Goal: Task Accomplishment & Management: Manage account settings

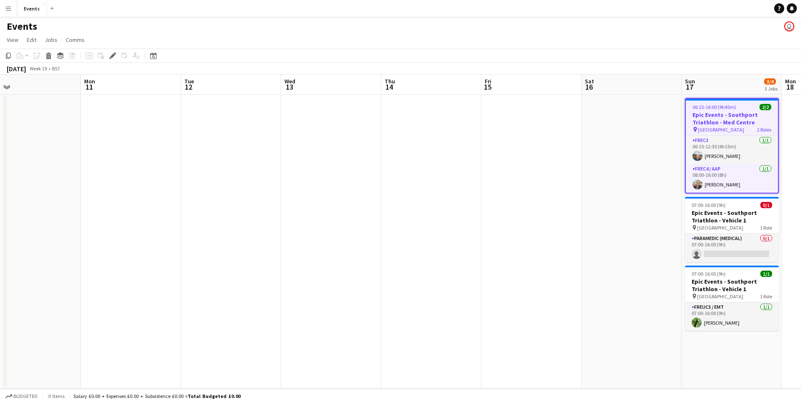
drag, startPoint x: 209, startPoint y: 268, endPoint x: 759, endPoint y: 295, distance: 550.2
click at [769, 295] on app-calendar-viewport "Fri 8 Sat 9 Sun 10 Mon 11 Tue 12 Wed 13 Thu 14 Fri 15 Sat 16 Sun 17 3/4 3 Jobs …" at bounding box center [400, 232] width 801 height 314
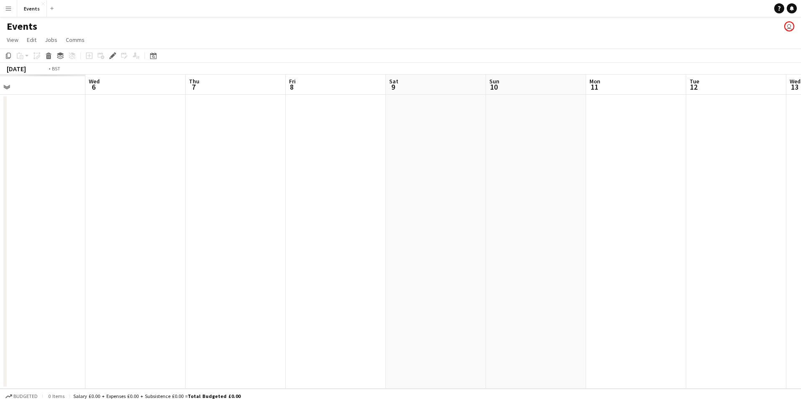
scroll to position [0, 241]
drag, startPoint x: 602, startPoint y: 283, endPoint x: 875, endPoint y: 249, distance: 275.3
click at [801, 249] on html "Menu Boards Boards Boards All jobs Status Workforce Workforce My Workforce Recr…" at bounding box center [400, 201] width 801 height 403
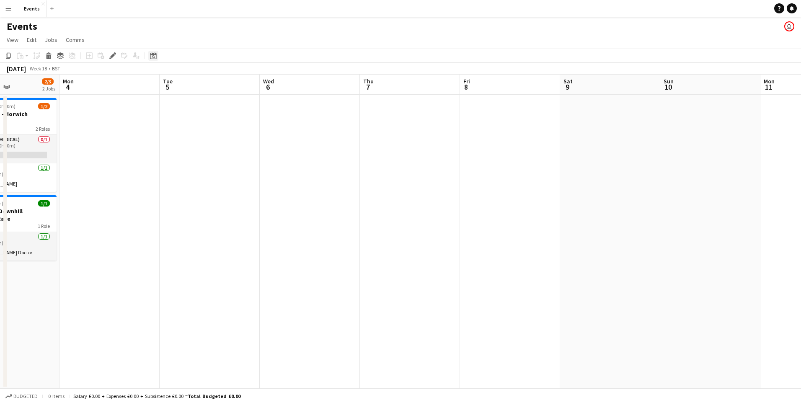
click at [155, 54] on icon at bounding box center [153, 55] width 6 height 7
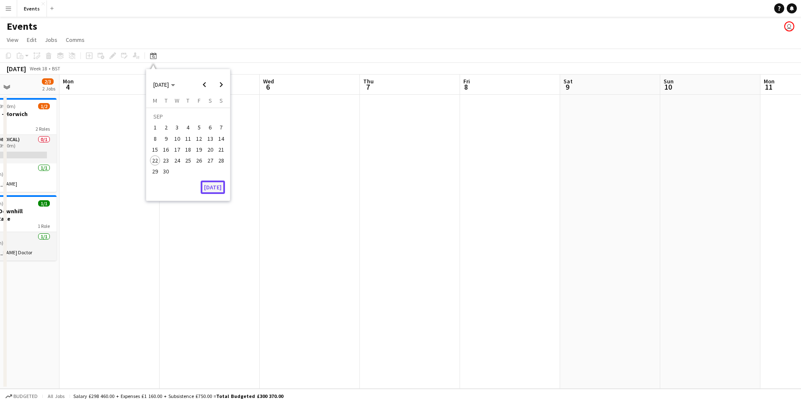
click at [220, 186] on button "[DATE]" at bounding box center [213, 187] width 24 height 13
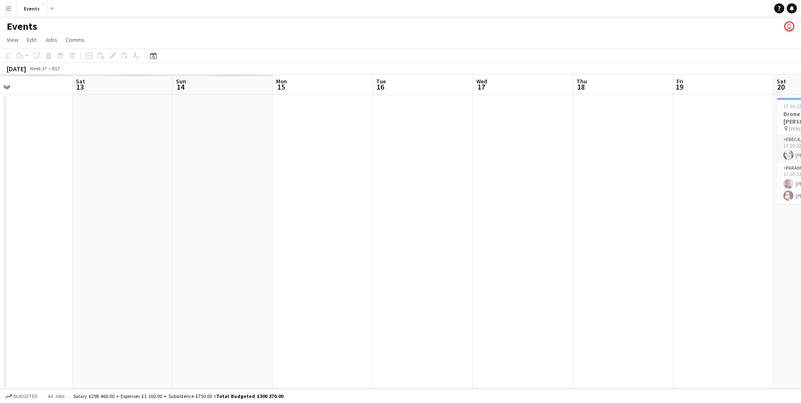
drag, startPoint x: 498, startPoint y: 269, endPoint x: 438, endPoint y: 277, distance: 60.0
click at [801, 273] on html "Menu Boards Boards Boards All jobs Status Workforce Workforce My Workforce Recr…" at bounding box center [400, 201] width 801 height 403
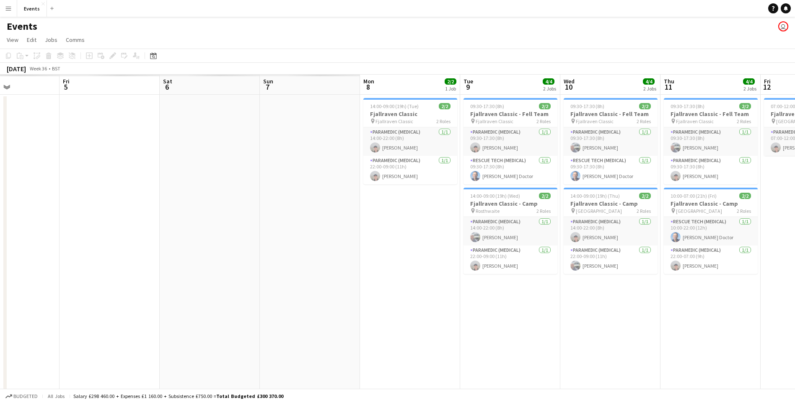
drag, startPoint x: 352, startPoint y: 277, endPoint x: 558, endPoint y: 305, distance: 208.1
click at [795, 301] on html "Menu Boards Boards Boards All jobs Status Workforce Workforce My Workforce Recr…" at bounding box center [397, 236] width 795 height 473
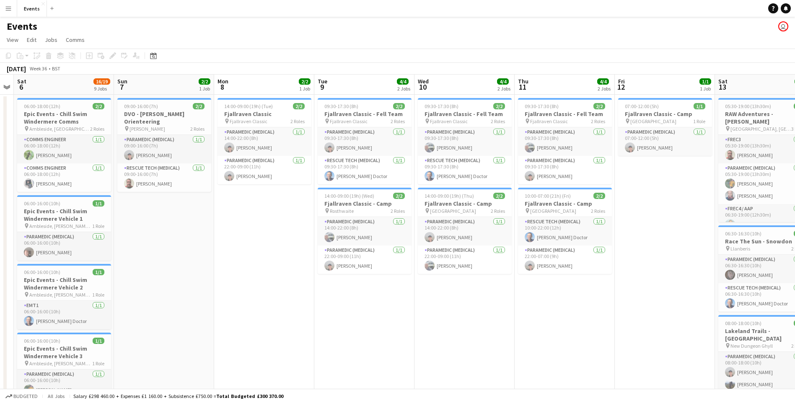
scroll to position [0, 191]
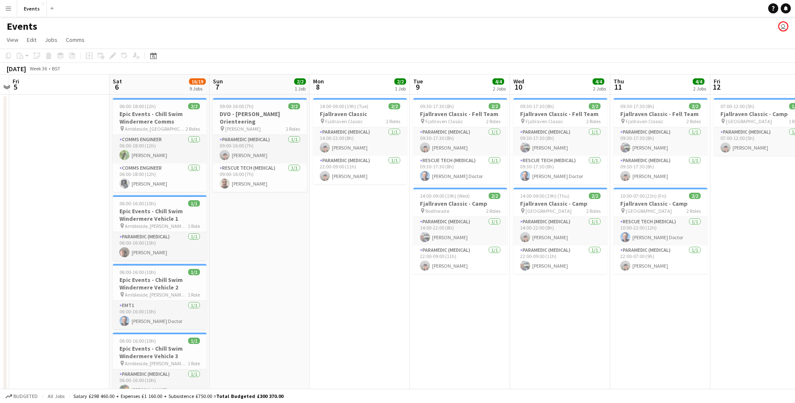
drag, startPoint x: 279, startPoint y: 281, endPoint x: 388, endPoint y: 294, distance: 110.2
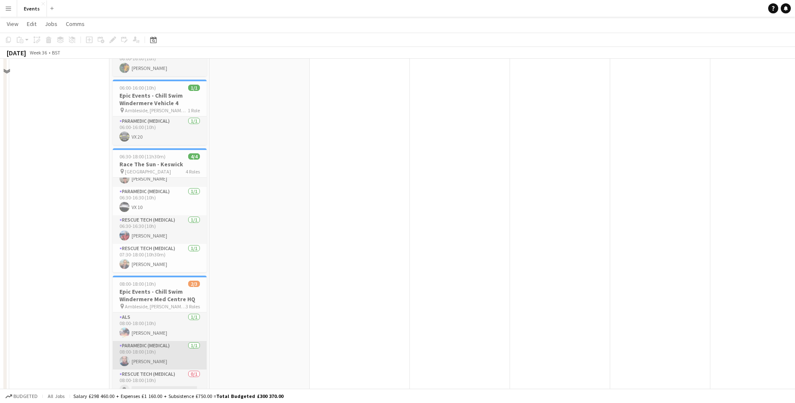
scroll to position [335, 0]
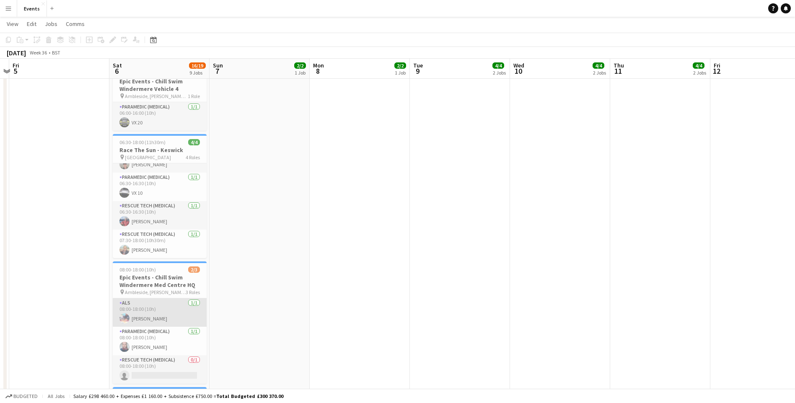
click at [149, 316] on app-card-role "ALS [DATE] 08:00-18:00 (10h) [PERSON_NAME]" at bounding box center [160, 312] width 94 height 29
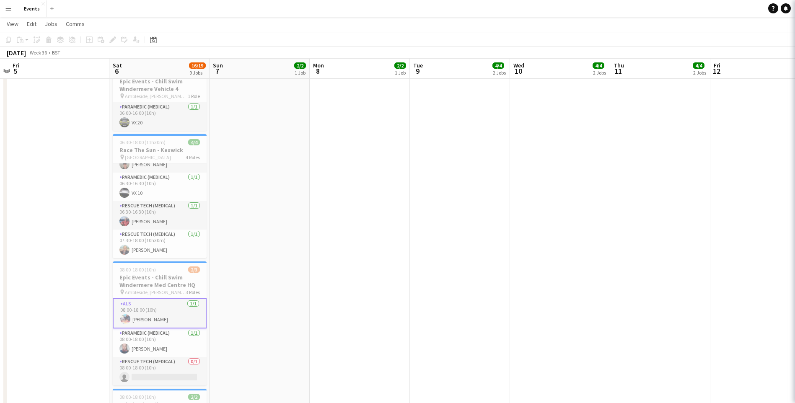
scroll to position [0, 191]
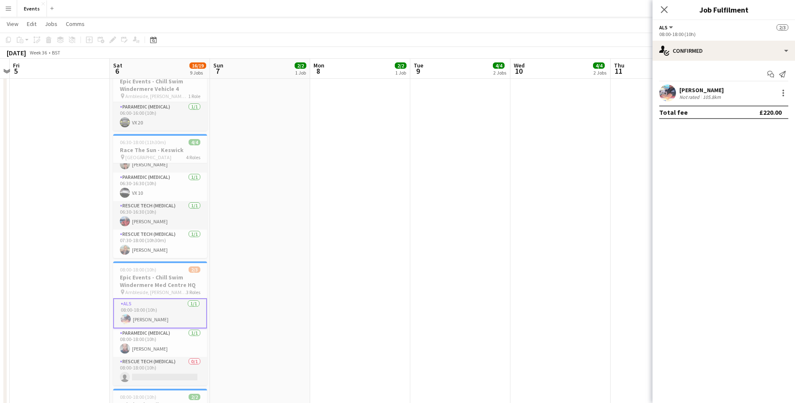
click at [700, 88] on div "[PERSON_NAME]" at bounding box center [701, 90] width 44 height 8
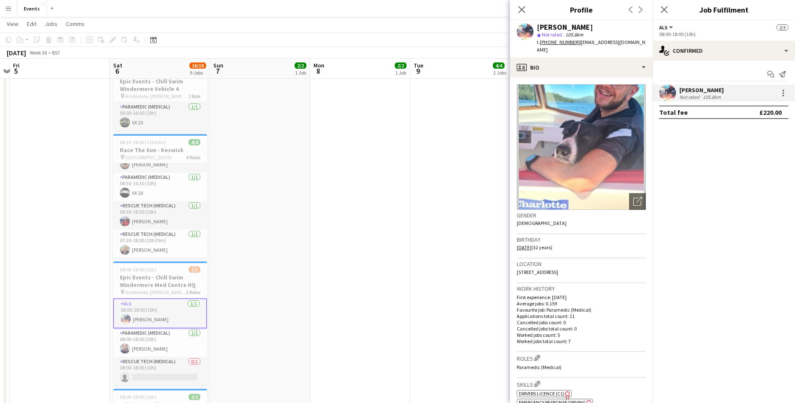
click at [600, 163] on img at bounding box center [581, 147] width 129 height 126
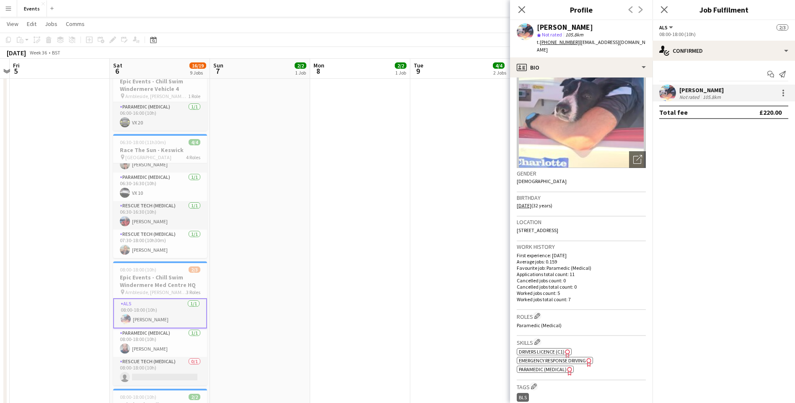
scroll to position [84, 0]
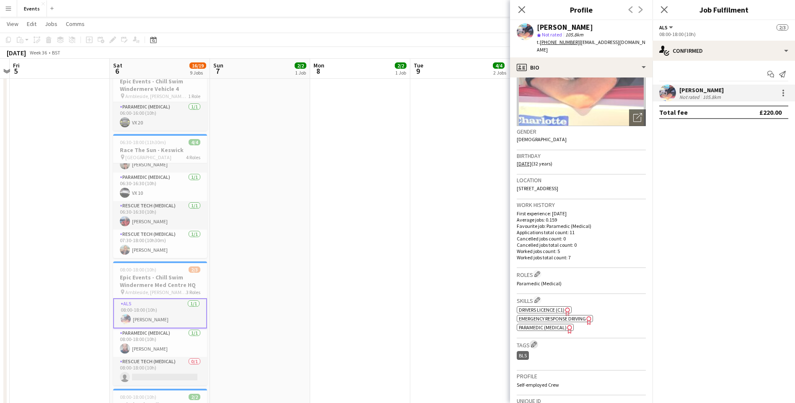
click at [537, 342] on app-icon "Edit crew company tags" at bounding box center [534, 345] width 6 height 6
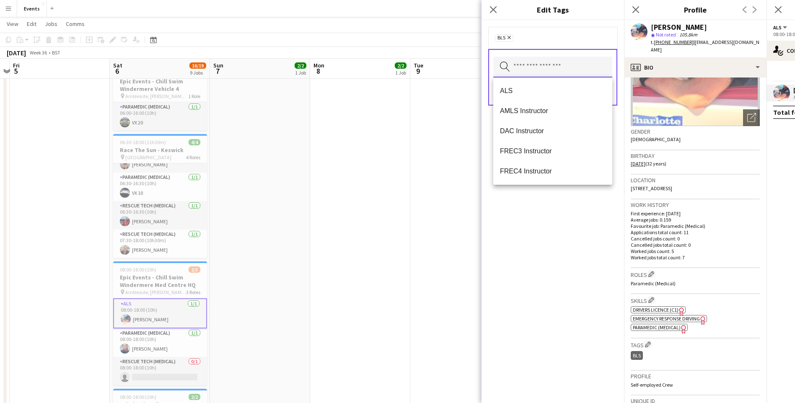
click at [567, 69] on input "text" at bounding box center [552, 67] width 119 height 21
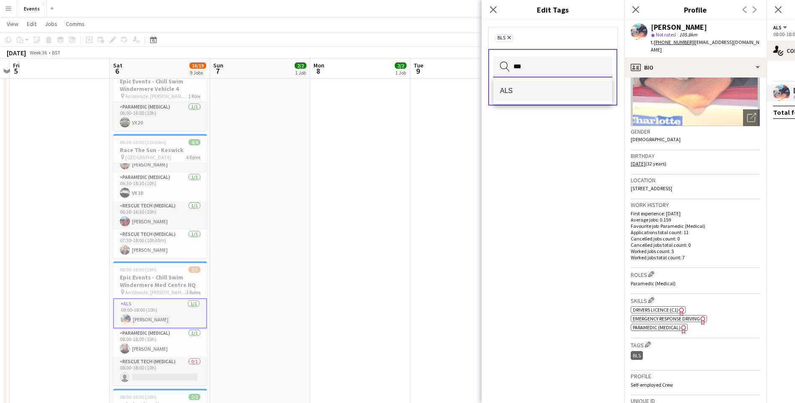
type input "***"
drag, startPoint x: 529, startPoint y: 91, endPoint x: 528, endPoint y: 96, distance: 4.3
click at [528, 96] on mat-option "ALS" at bounding box center [552, 91] width 119 height 20
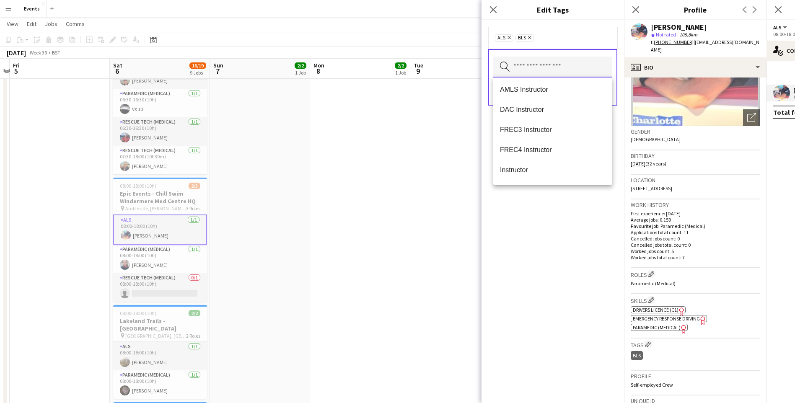
scroll to position [0, 0]
click at [557, 244] on div "ALS Remove BLS Remove Search by tag name Save" at bounding box center [553, 211] width 143 height 383
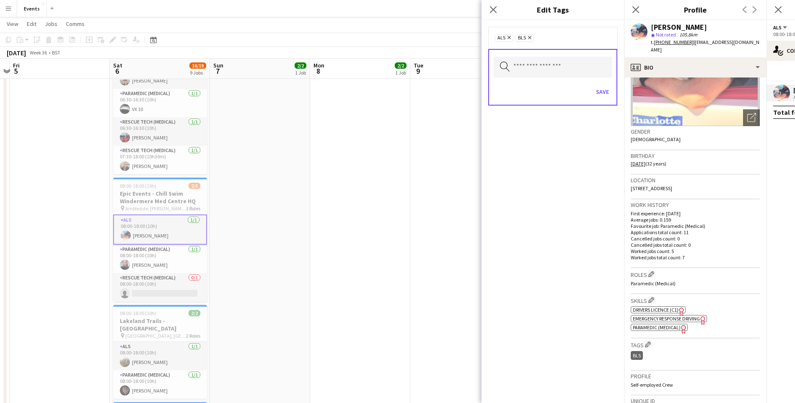
drag, startPoint x: 530, startPoint y: 39, endPoint x: 591, endPoint y: 86, distance: 77.7
click at [530, 39] on icon "Remove" at bounding box center [528, 37] width 5 height 5
click at [608, 93] on button "Save" at bounding box center [603, 91] width 20 height 13
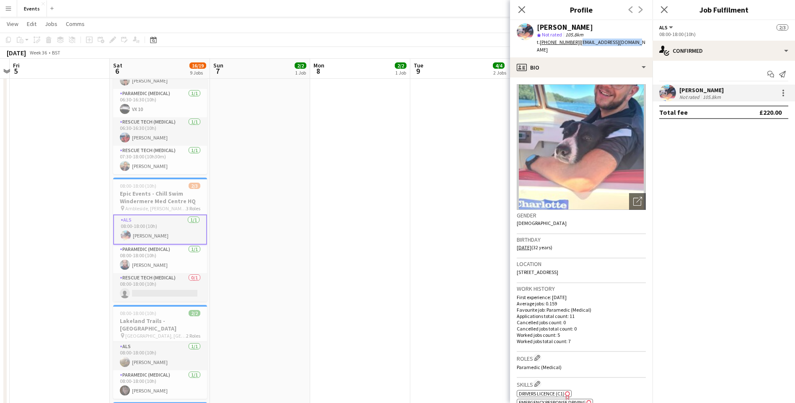
drag, startPoint x: 634, startPoint y: 44, endPoint x: 577, endPoint y: 48, distance: 56.7
click at [577, 43] on div "[PERSON_NAME] star Not rated 105.8km t. [PHONE_NUMBER] | [EMAIL_ADDRESS][DOMAIN…" at bounding box center [581, 38] width 143 height 37
copy span "[EMAIL_ADDRESS][DOMAIN_NAME]"
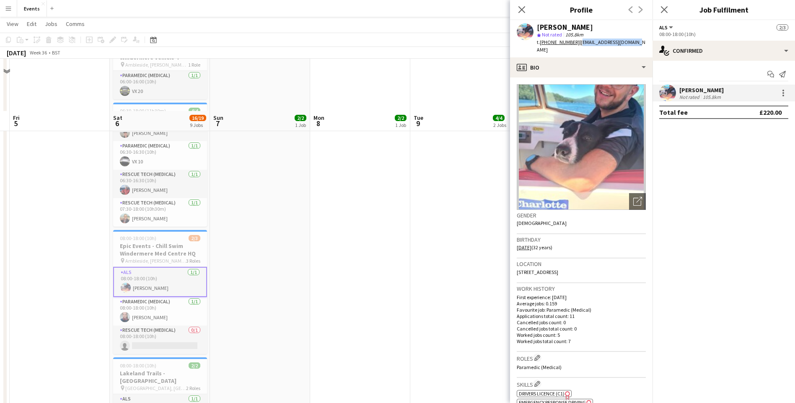
scroll to position [335, 0]
